Goal: Task Accomplishment & Management: Use online tool/utility

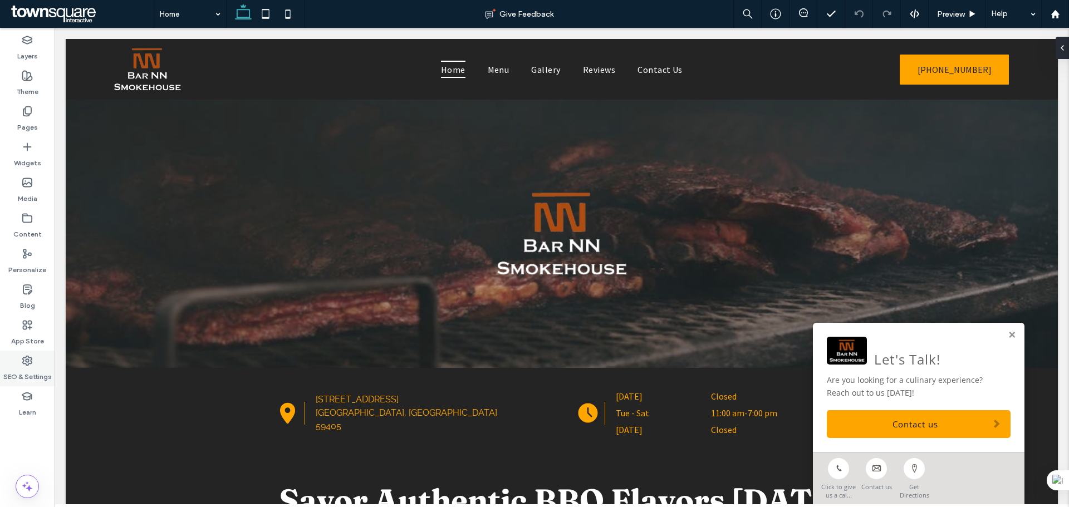
click at [35, 365] on div "SEO & Settings" at bounding box center [27, 369] width 55 height 36
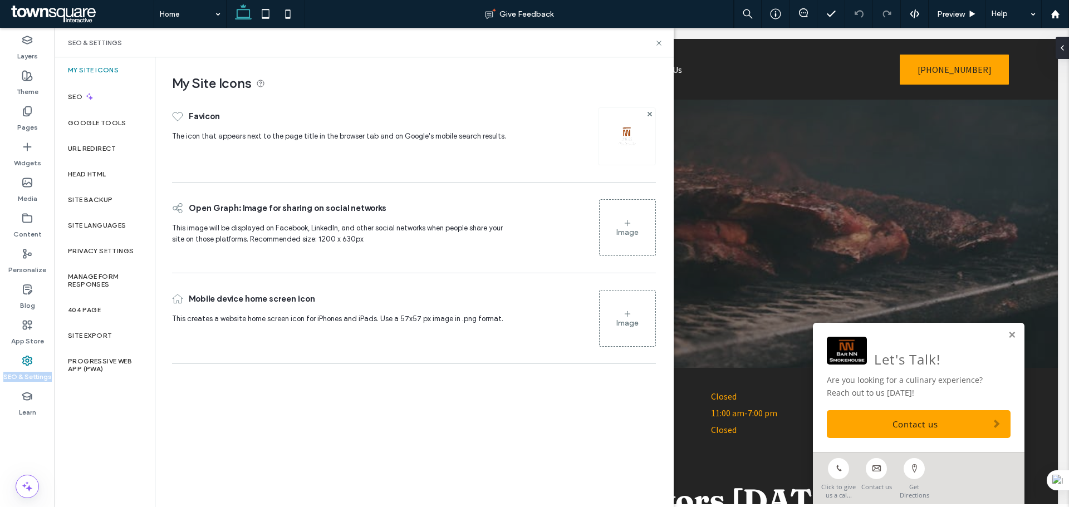
drag, startPoint x: 1, startPoint y: 375, endPoint x: 52, endPoint y: 380, distance: 51.5
click at [52, 380] on div "SEO & Settings" at bounding box center [27, 369] width 55 height 36
copy label "SEO & Settings"
click at [10, 438] on div "Layers Theme Pages Widgets Media Content Personalize Blog App Store SEO & Setti…" at bounding box center [27, 267] width 55 height 479
drag, startPoint x: 3, startPoint y: 377, endPoint x: 51, endPoint y: 384, distance: 48.3
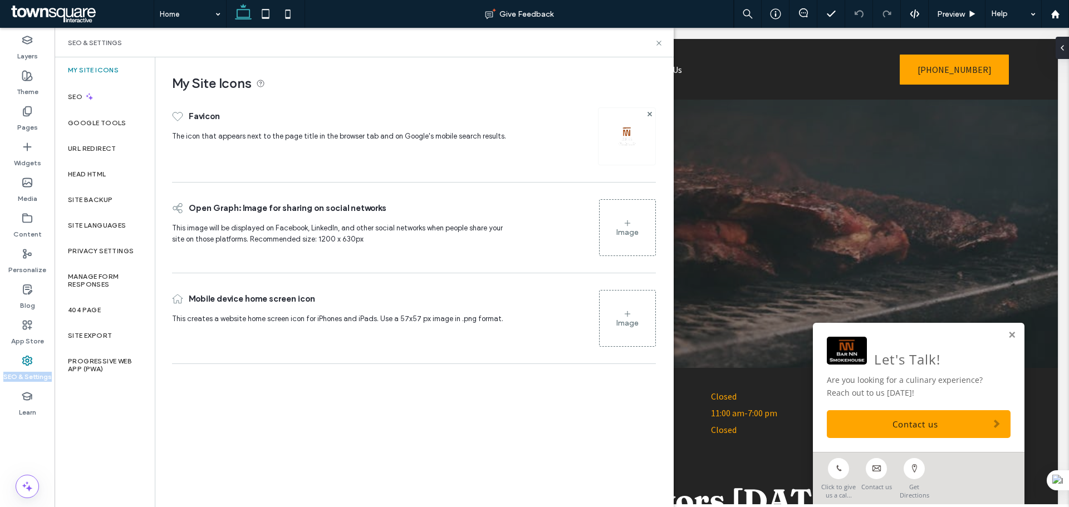
click at [51, 384] on div "SEO & Settings" at bounding box center [27, 369] width 55 height 36
copy label "SEO & Settings"
copy label "My Site Icons"
drag, startPoint x: 87, startPoint y: 69, endPoint x: 117, endPoint y: 9, distance: 67.2
click at [120, 72] on div "My Site Icons" at bounding box center [105, 70] width 100 height 26
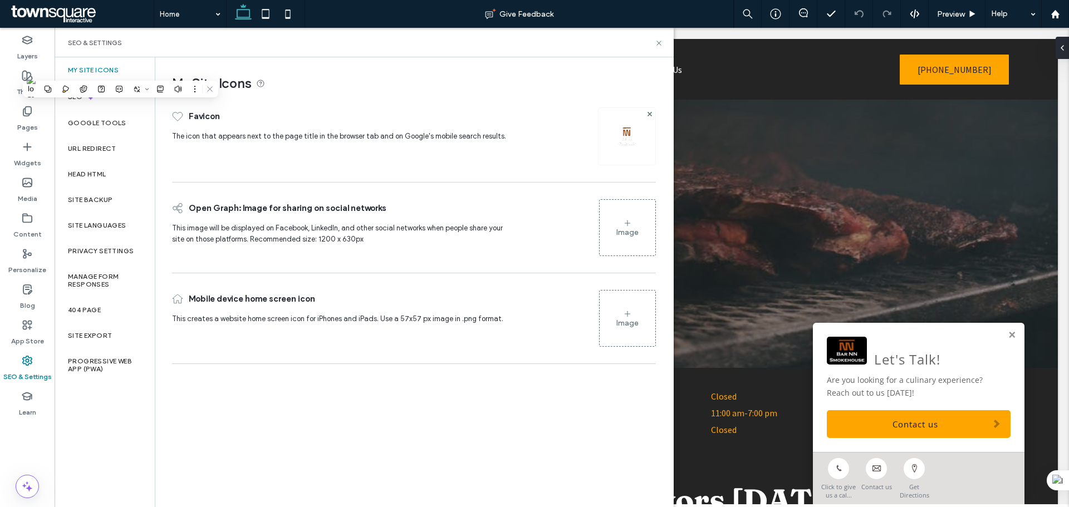
drag, startPoint x: 322, startPoint y: 135, endPoint x: 260, endPoint y: 131, distance: 61.9
click at [322, 134] on span "The icon that appears next to the page title in the browser tab and on Google's…" at bounding box center [339, 136] width 334 height 8
drag, startPoint x: 199, startPoint y: 117, endPoint x: 224, endPoint y: 117, distance: 24.5
click at [224, 117] on div "Favicon" at bounding box center [343, 116] width 343 height 29
copy span "Favicon"
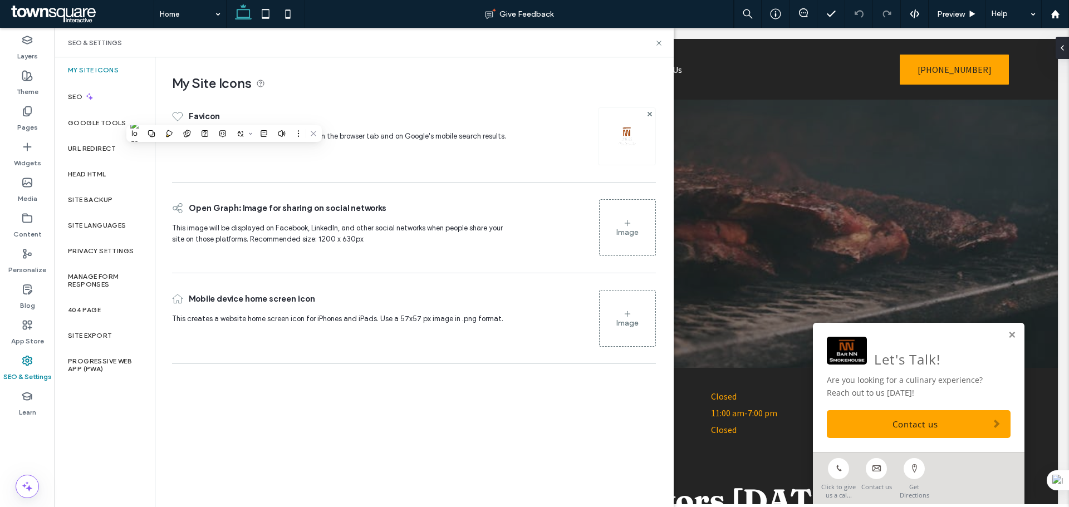
click at [409, 190] on div "Open Graph: Image for sharing on social networks This image will be displayed o…" at bounding box center [414, 227] width 484 height 79
click at [382, 392] on div "My Site Icons Favicon The icon that appears next to the page title in the brows…" at bounding box center [413, 281] width 517 height 449
click at [267, 181] on div "Favicon The icon that appears next to the page title in the browser tab and on …" at bounding box center [414, 232] width 484 height 273
drag, startPoint x: 22, startPoint y: 229, endPoint x: 111, endPoint y: 238, distance: 88.9
click at [22, 229] on label "Content" at bounding box center [27, 232] width 28 height 16
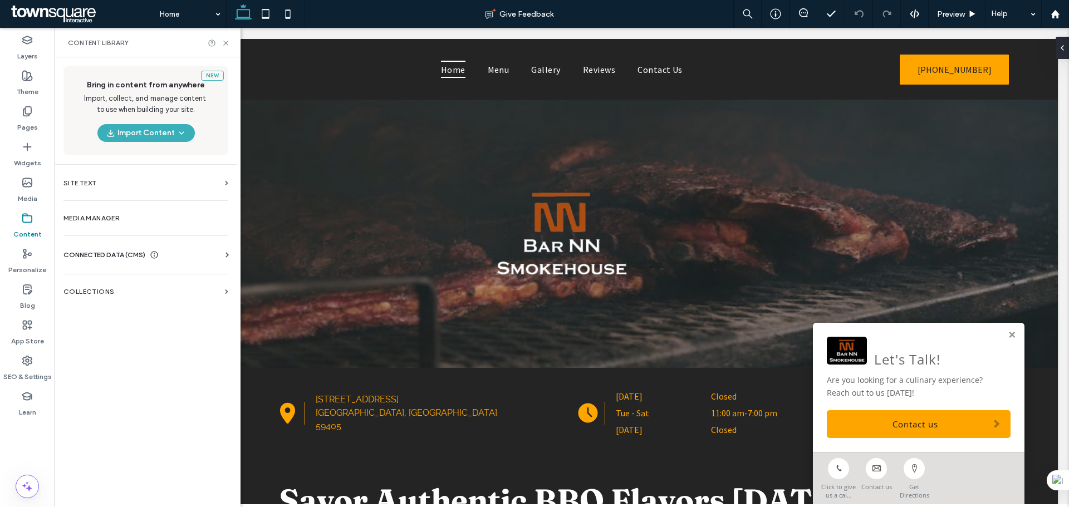
click at [18, 432] on div "Layers Theme Pages Widgets Media Content Personalize Blog App Store SEO & Setti…" at bounding box center [27, 267] width 55 height 479
click at [21, 490] on icon at bounding box center [27, 486] width 13 height 13
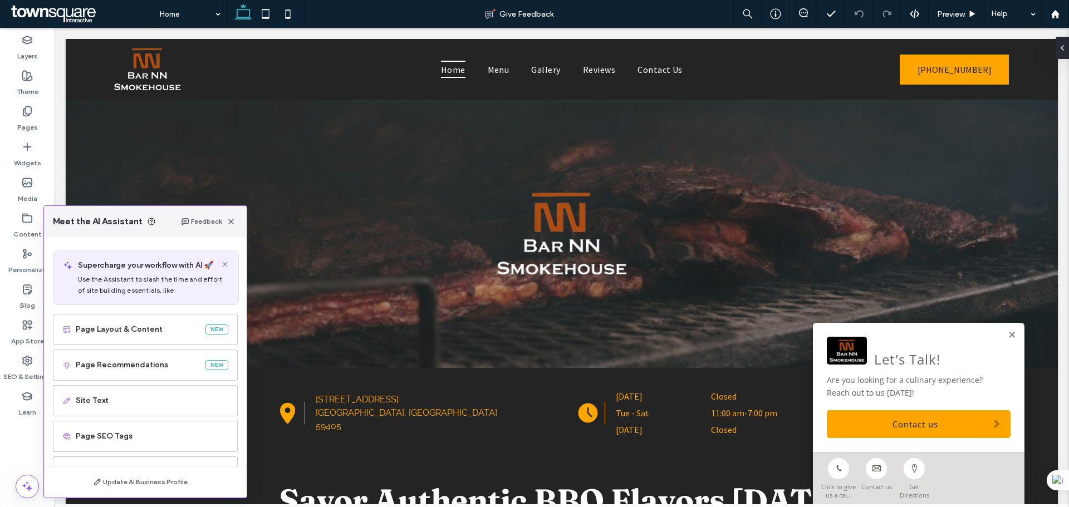
click at [1, 426] on div at bounding box center [27, 427] width 55 height 11
click at [28, 360] on use at bounding box center [27, 360] width 9 height 9
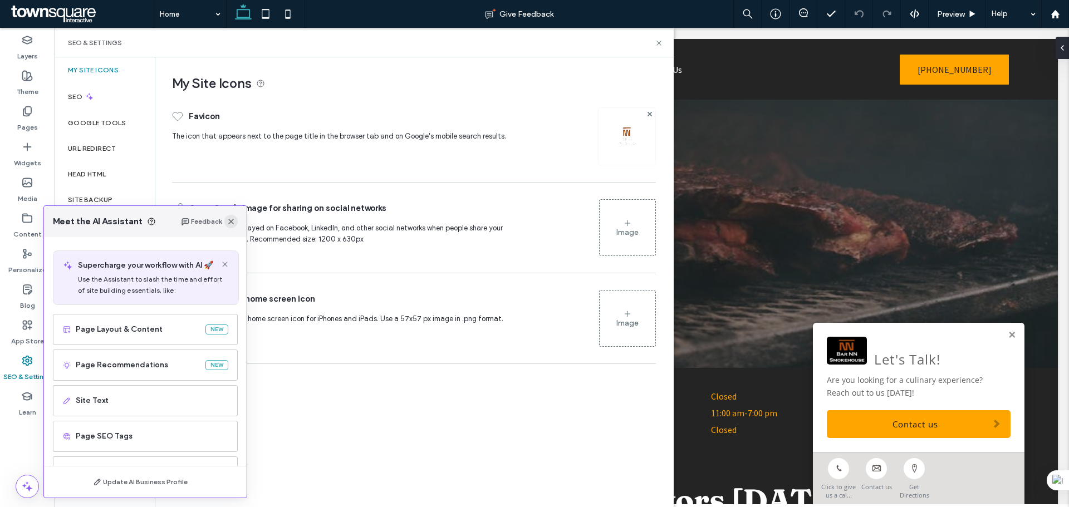
click at [232, 224] on icon "button" at bounding box center [231, 221] width 9 height 9
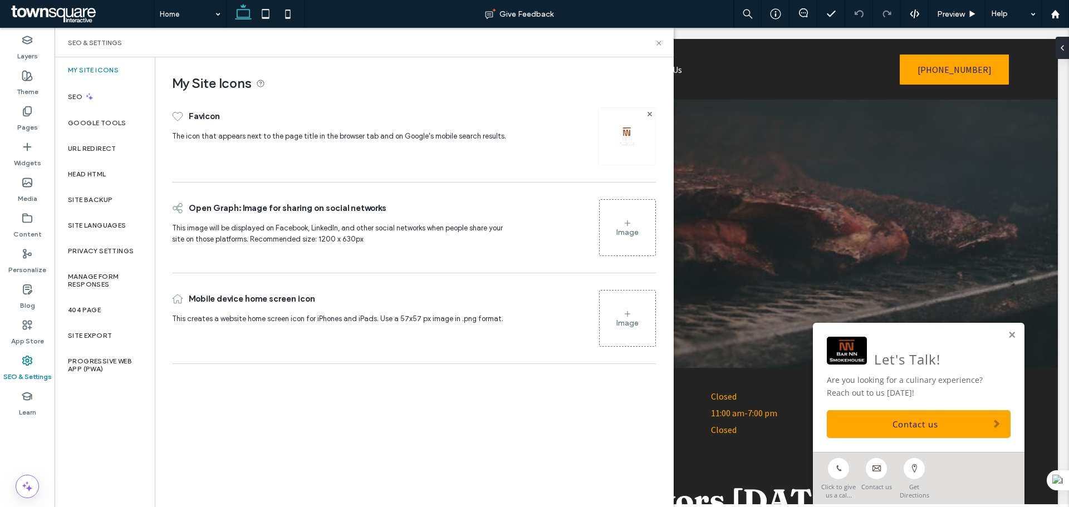
click at [253, 171] on div "Favicon The icon that appears next to the page title in the browser tab and on …" at bounding box center [414, 136] width 484 height 80
click at [38, 112] on div "Pages" at bounding box center [27, 119] width 55 height 36
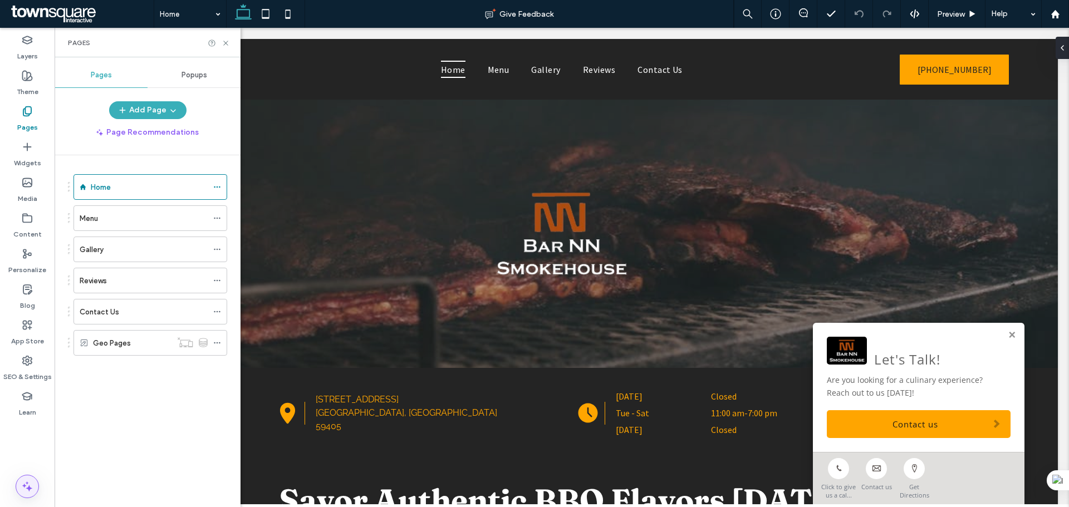
click at [23, 483] on icon at bounding box center [27, 486] width 13 height 13
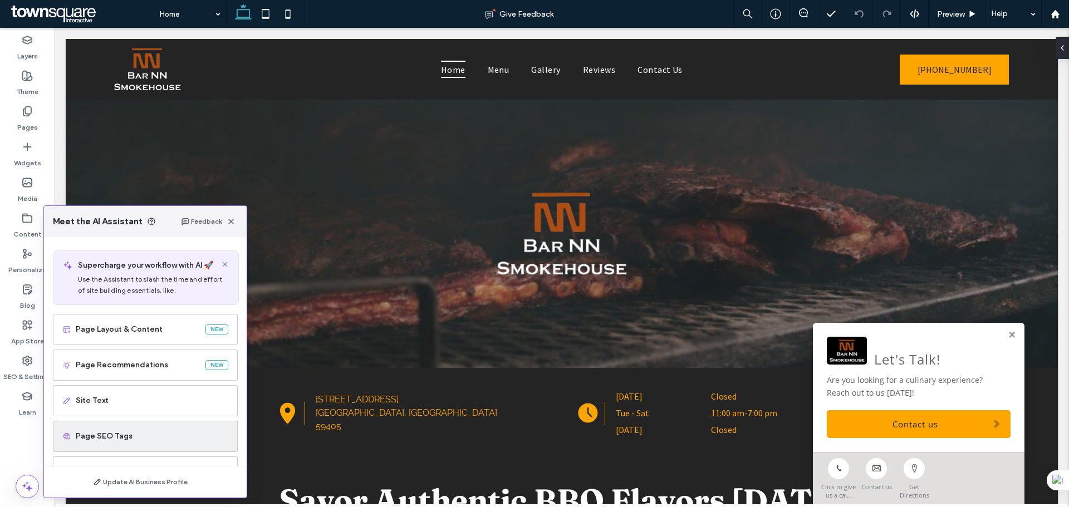
click at [140, 425] on div "Page SEO Tags" at bounding box center [145, 436] width 185 height 31
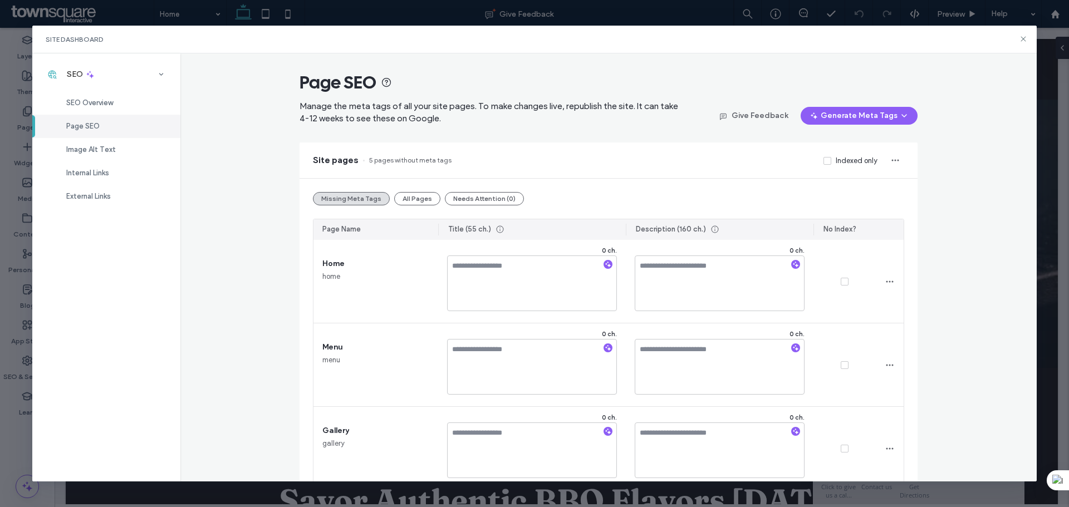
click at [310, 79] on span "Page SEO" at bounding box center [337, 82] width 77 height 22
drag, startPoint x: 296, startPoint y: 80, endPoint x: 369, endPoint y: 87, distance: 73.8
click at [372, 85] on div "Page SEO Manage the meta tags of all your site pages. To make changes live, rep…" at bounding box center [608, 267] width 857 height 429
copy span "Page SEO"
click at [268, 238] on div "Page SEO Manage the meta tags of all your site pages. To make changes live, rep…" at bounding box center [608, 267] width 857 height 429
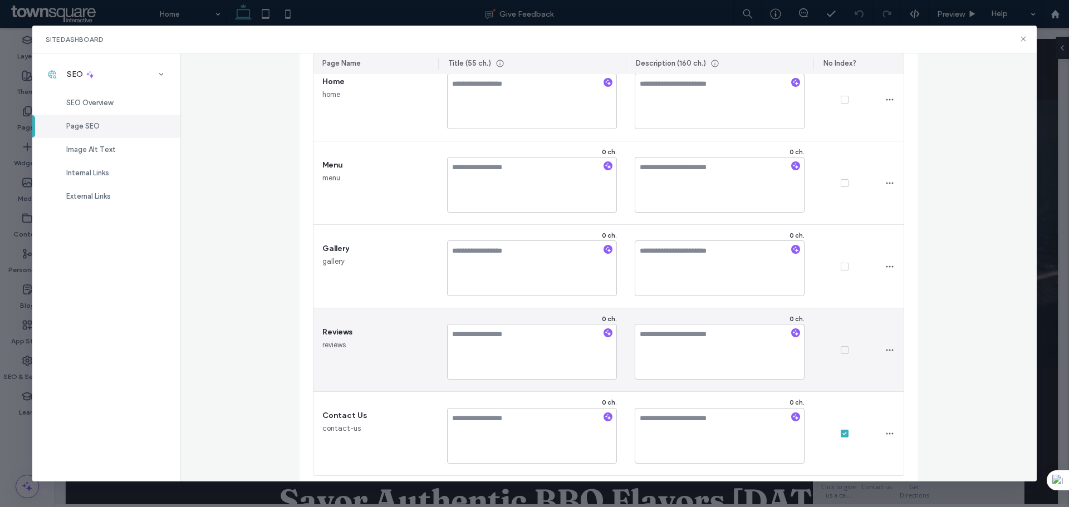
scroll to position [189, 0]
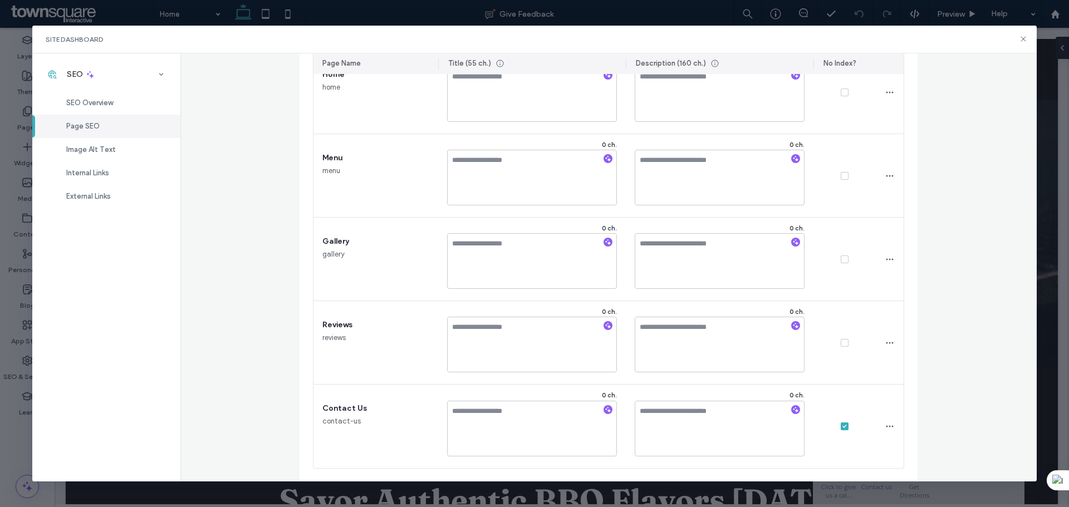
click at [252, 240] on div "Page SEO Manage the meta tags of all your site pages. To make changes live, rep…" at bounding box center [608, 267] width 857 height 429
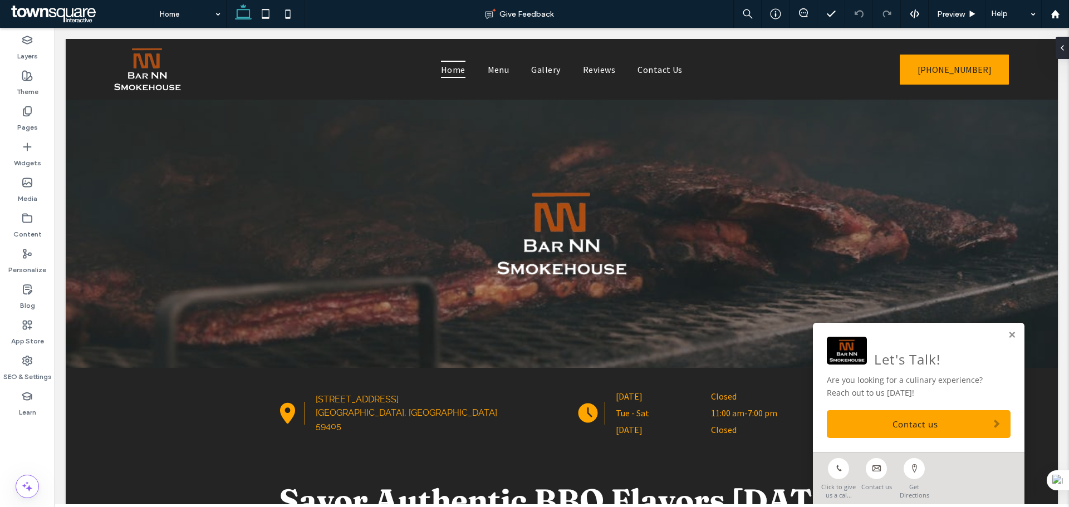
click at [23, 222] on icon at bounding box center [27, 218] width 11 height 11
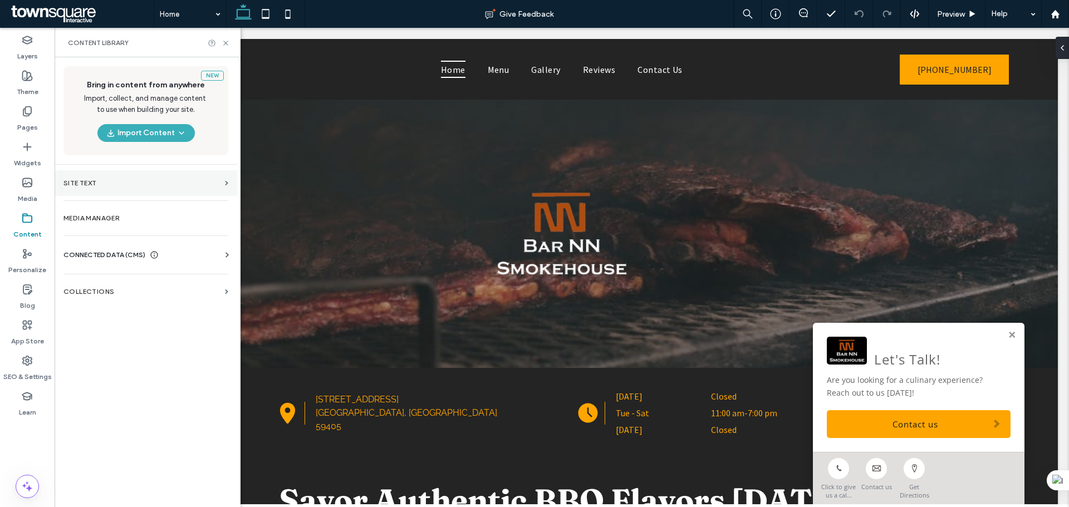
click at [161, 188] on section "Site Text" at bounding box center [146, 183] width 183 height 26
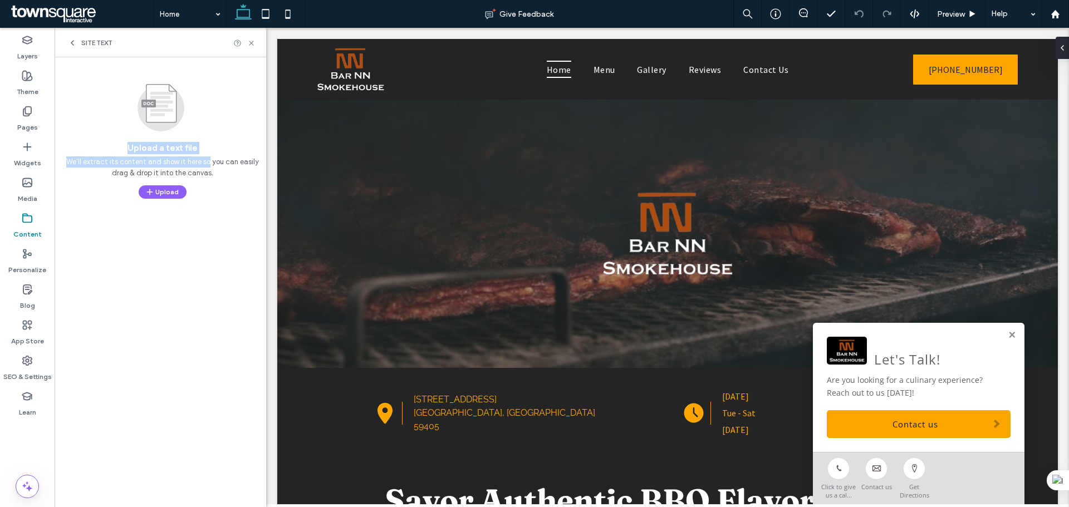
drag, startPoint x: 125, startPoint y: 144, endPoint x: 205, endPoint y: 150, distance: 80.4
click at [205, 150] on div "Upload a text file We'll extract its content and show it here so you can easily…" at bounding box center [162, 139] width 198 height 119
click at [72, 38] on div "Site Text" at bounding box center [161, 43] width 212 height 30
click at [235, 41] on use at bounding box center [237, 43] width 7 height 7
click at [73, 42] on icon at bounding box center [72, 42] width 9 height 9
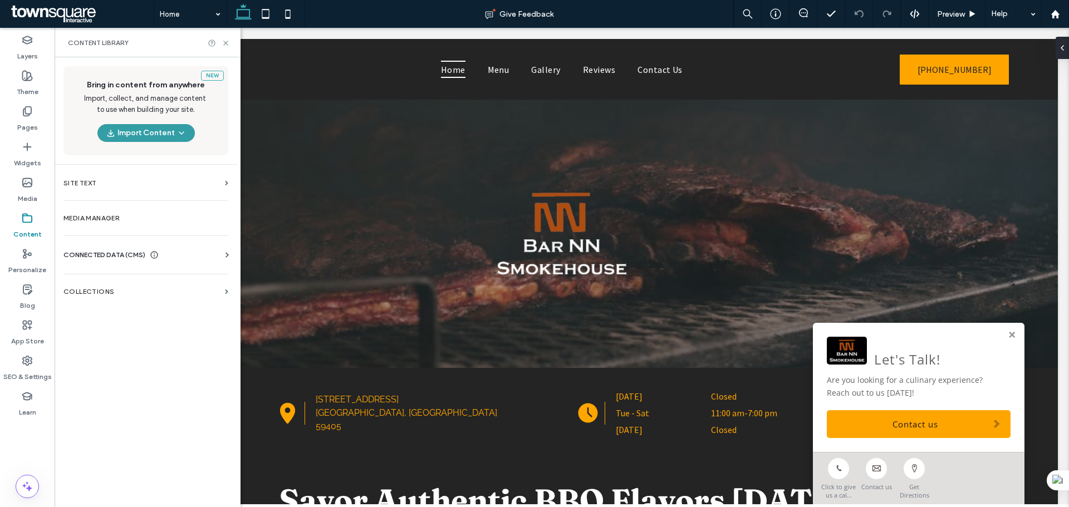
click at [175, 131] on span "button" at bounding box center [180, 133] width 11 height 17
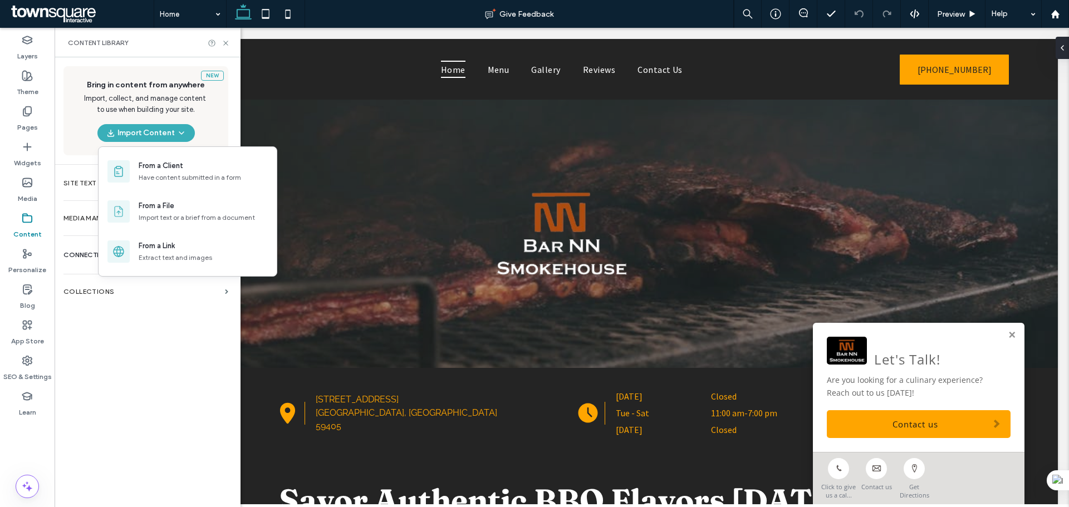
click at [191, 101] on span "Import, collect, and manage content to use when building your site." at bounding box center [146, 104] width 124 height 22
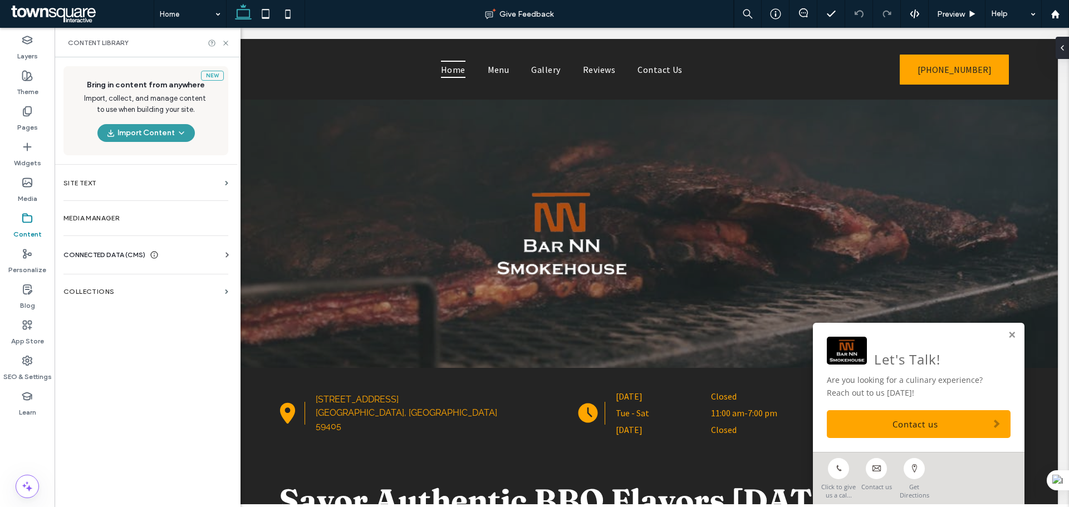
click at [179, 132] on use "button" at bounding box center [181, 133] width 4 height 2
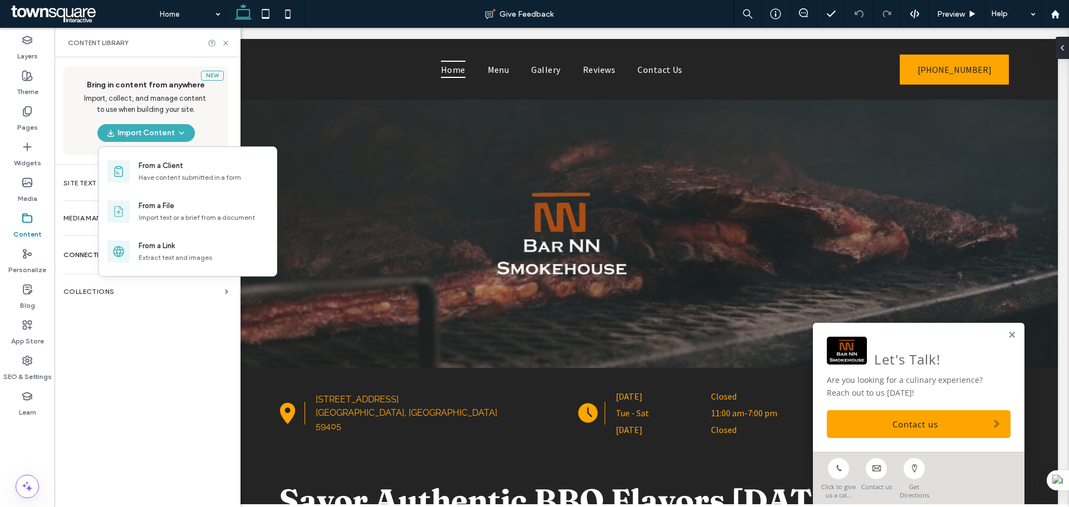
drag, startPoint x: 139, startPoint y: 108, endPoint x: 138, endPoint y: 120, distance: 12.3
click at [139, 107] on span "Import, collect, and manage content to use when building your site." at bounding box center [146, 104] width 124 height 22
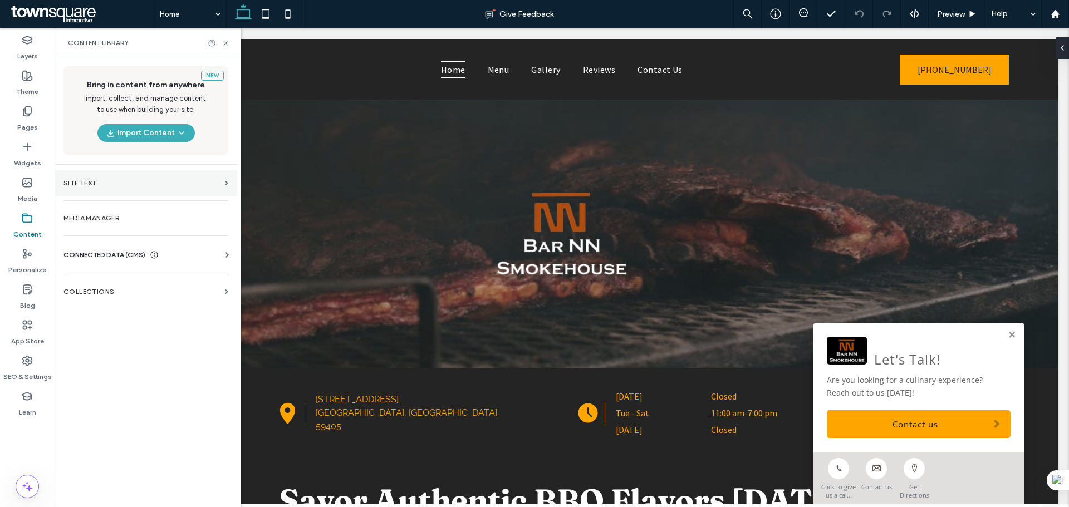
click at [141, 183] on label "Site Text" at bounding box center [141, 183] width 157 height 8
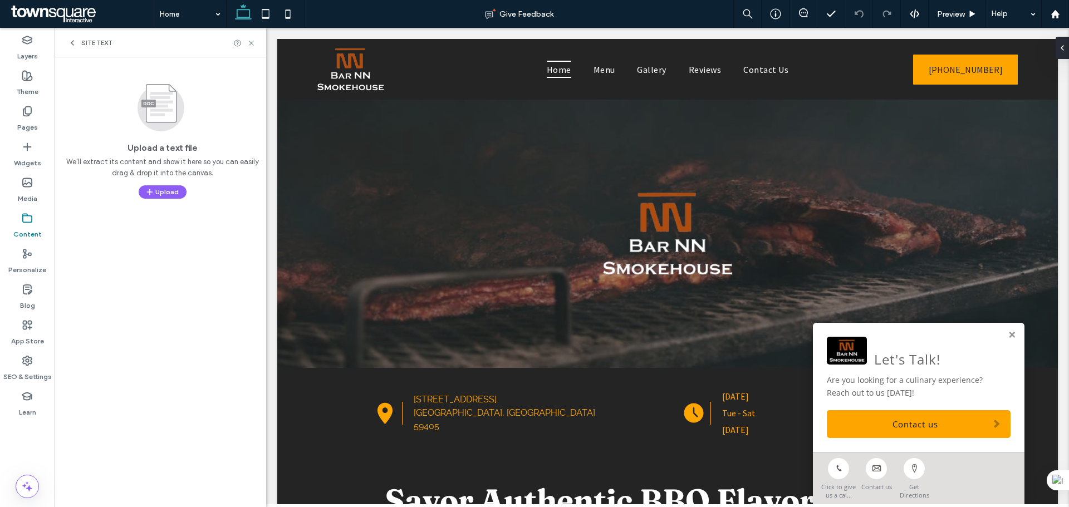
click at [72, 45] on icon at bounding box center [72, 42] width 9 height 9
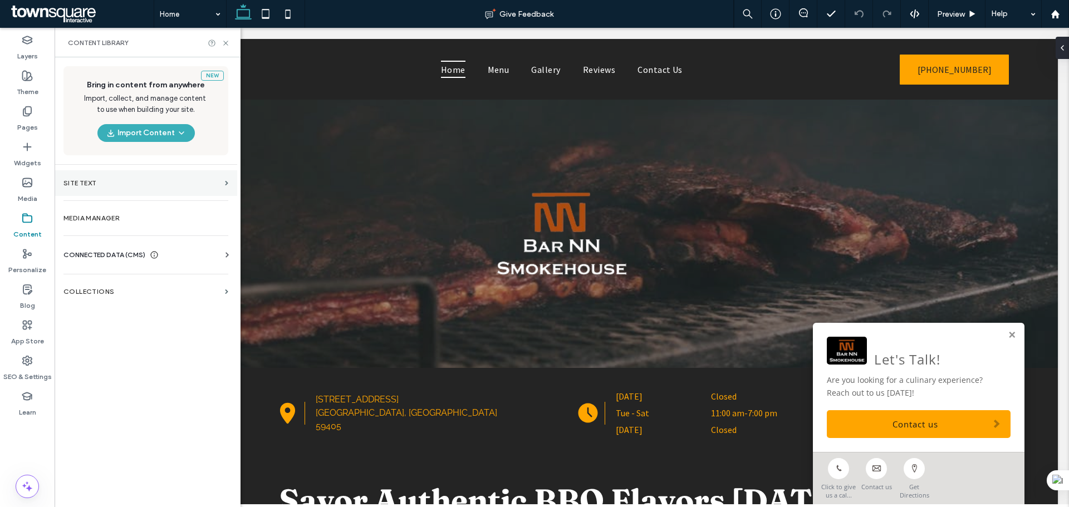
click at [157, 191] on section "Site Text" at bounding box center [146, 183] width 183 height 26
